Goal: Book appointment/travel/reservation

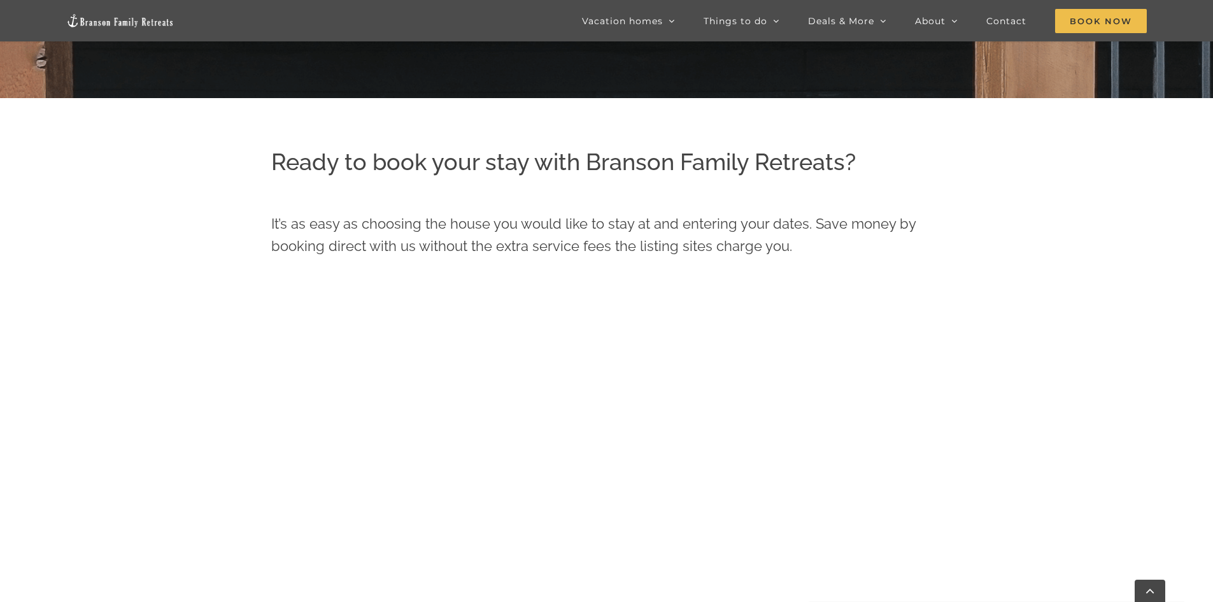
scroll to position [351, 0]
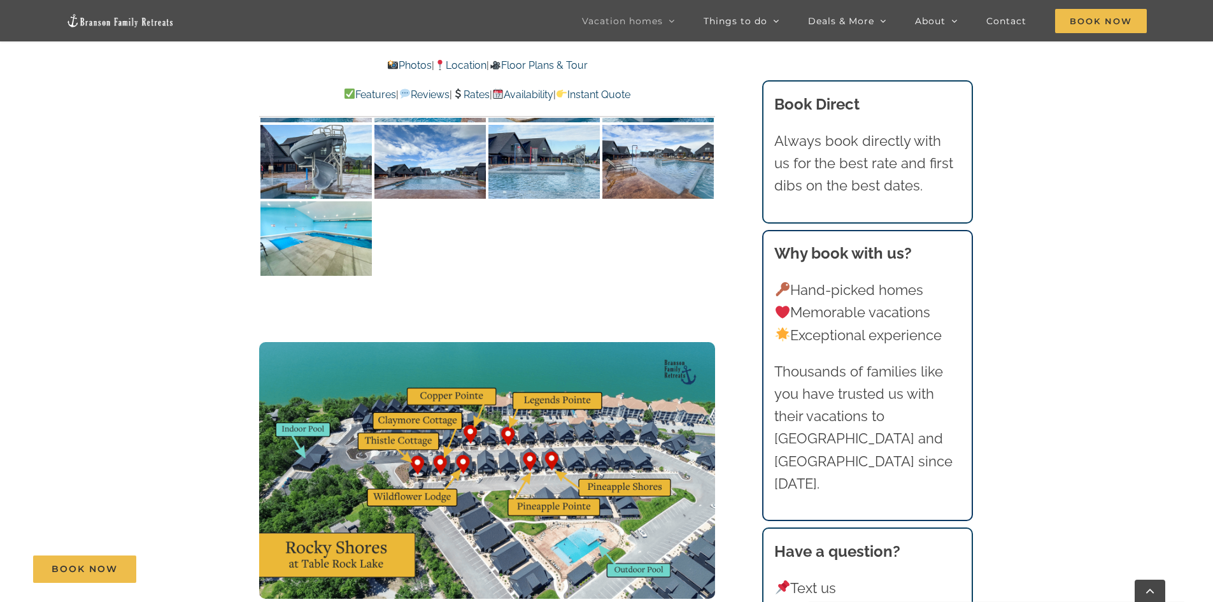
scroll to position [7578, 0]
